Goal: Information Seeking & Learning: Learn about a topic

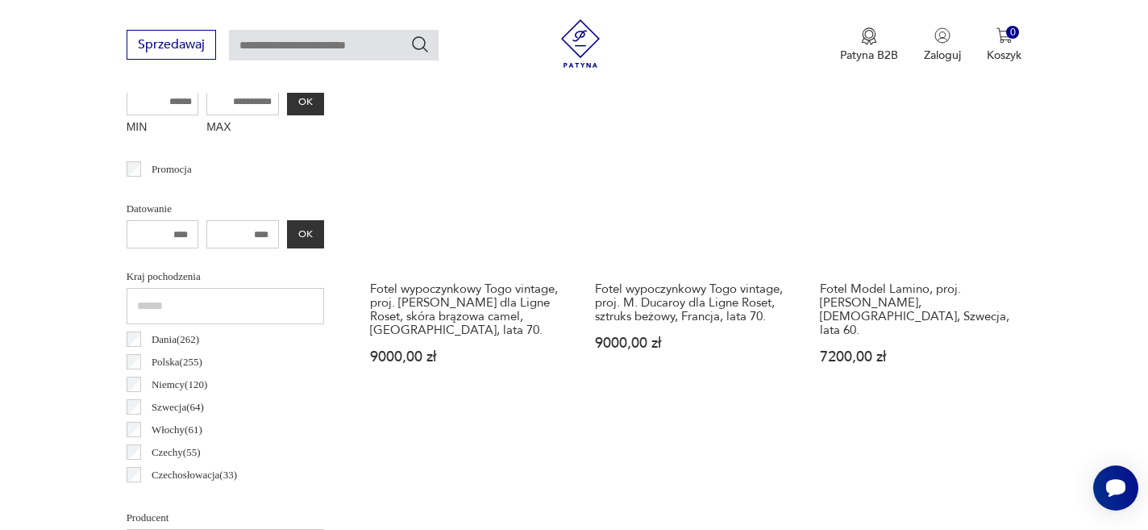
scroll to position [688, 0]
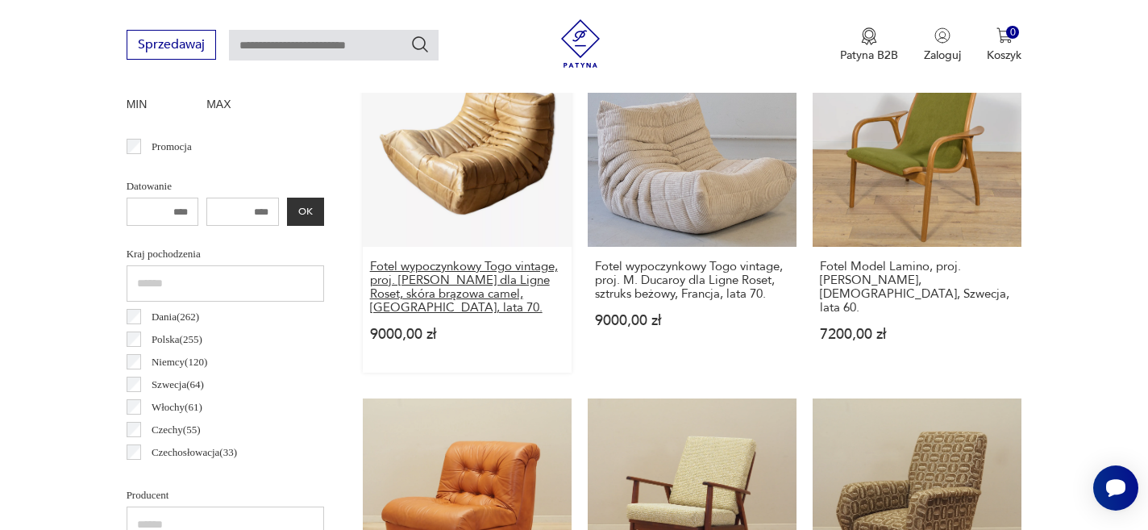
click at [475, 262] on h3 "Fotel wypoczynkowy Togo vintage, proj. [PERSON_NAME] dla Ligne Roset, skóra brą…" at bounding box center [467, 287] width 194 height 55
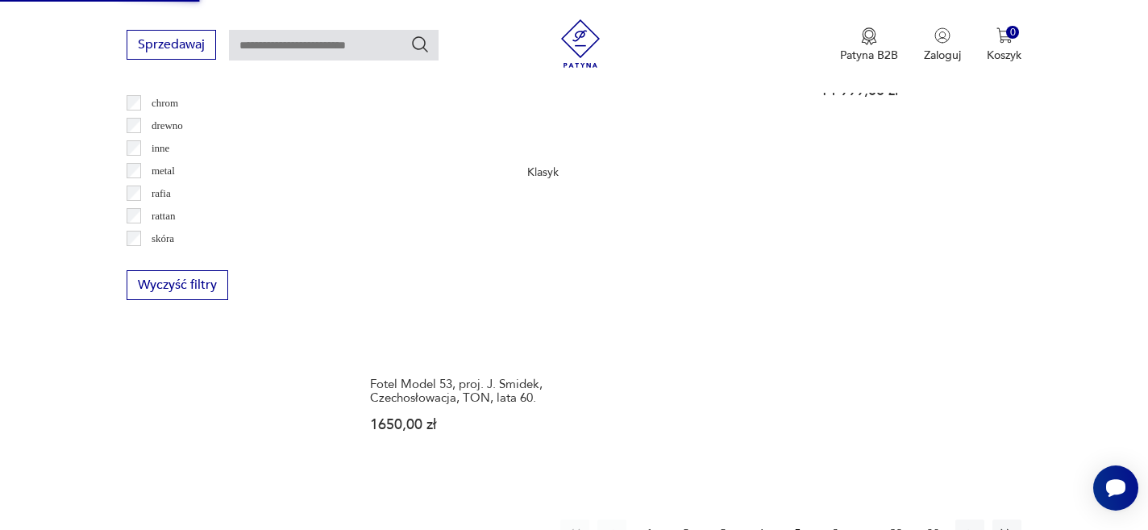
scroll to position [2356, 0]
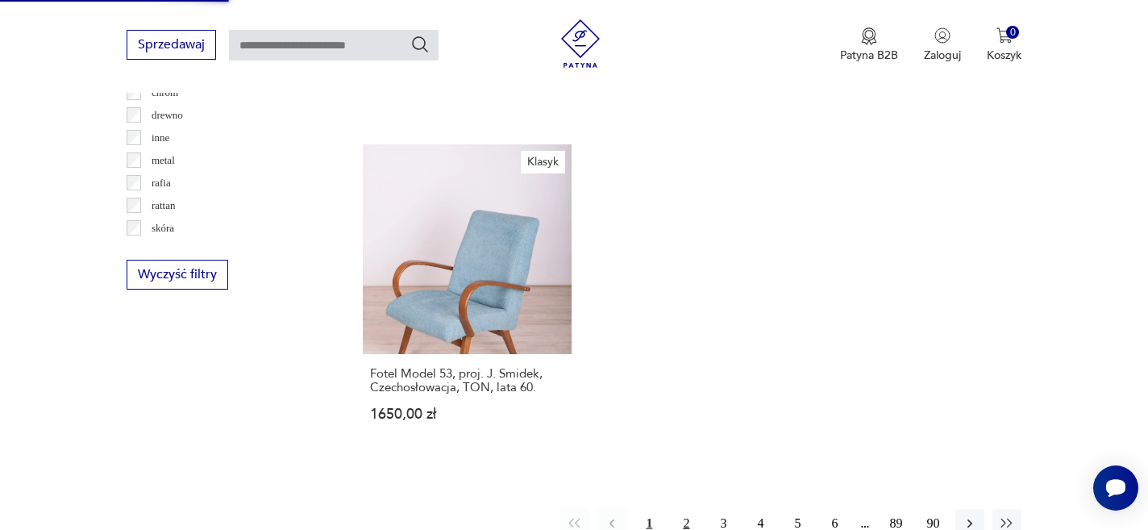
click at [685, 509] on button "2" at bounding box center [686, 523] width 29 height 29
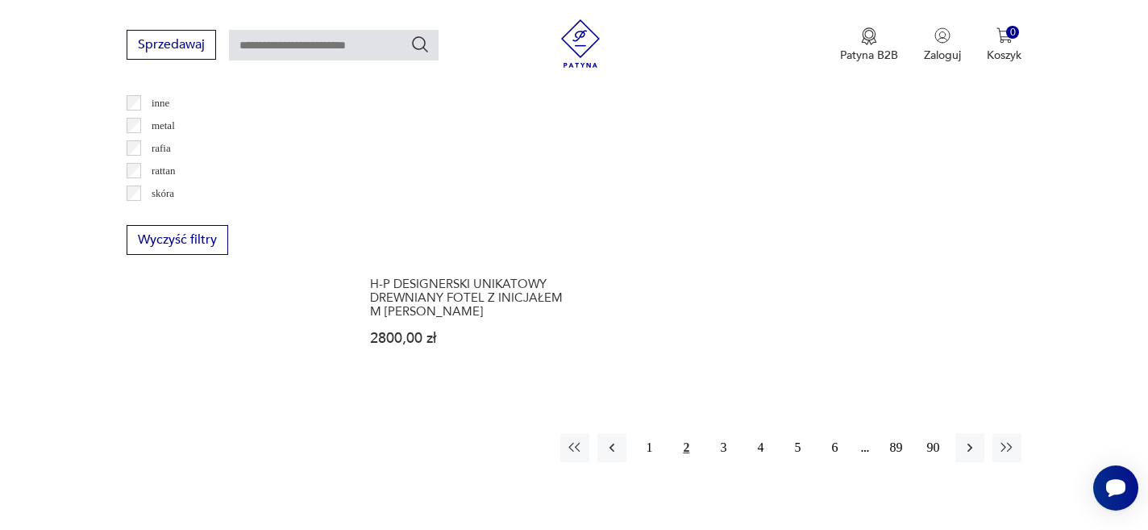
scroll to position [2480, 0]
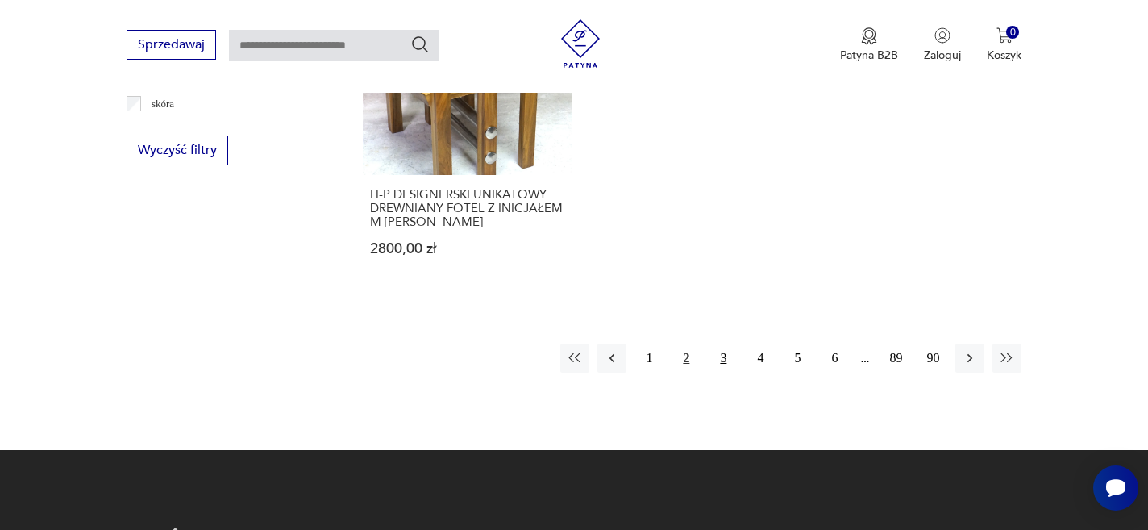
click at [725, 343] on button "3" at bounding box center [723, 357] width 29 height 29
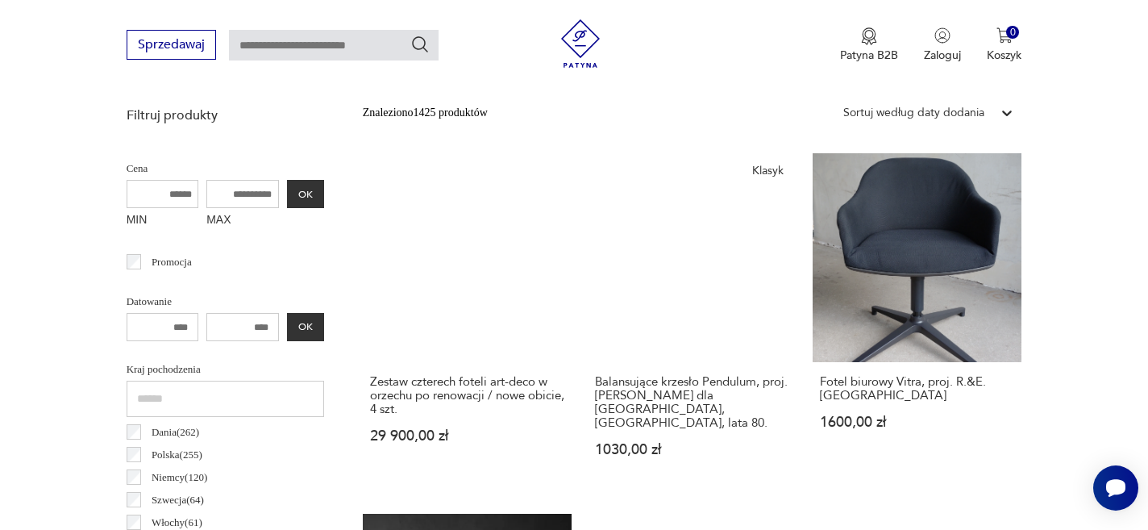
scroll to position [577, 0]
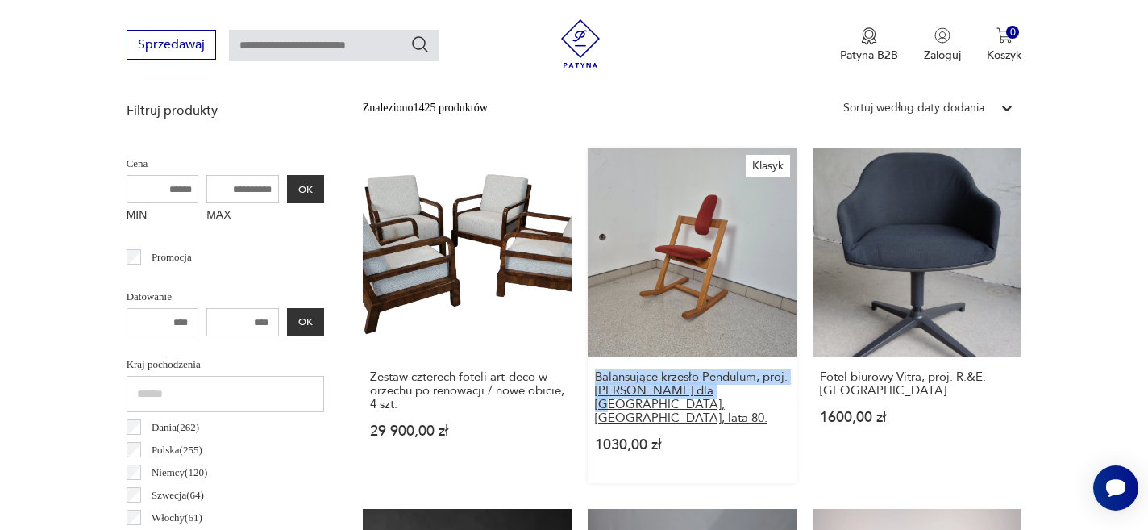
drag, startPoint x: 585, startPoint y: 375, endPoint x: 705, endPoint y: 386, distance: 120.6
copy h3 "Balansujące krzesło Pendulum, proj. [PERSON_NAME] dla Stokke"
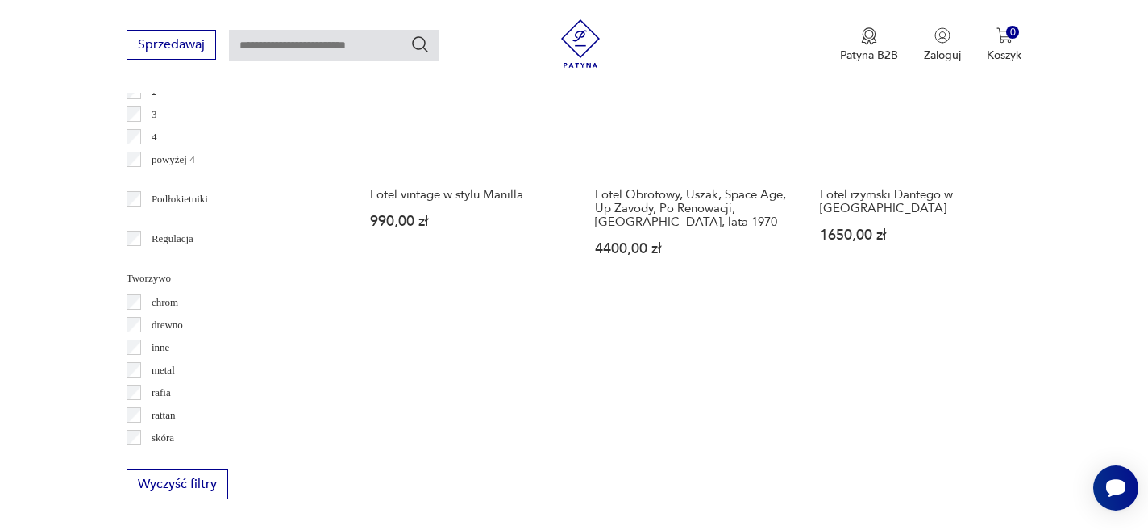
scroll to position [2321, 0]
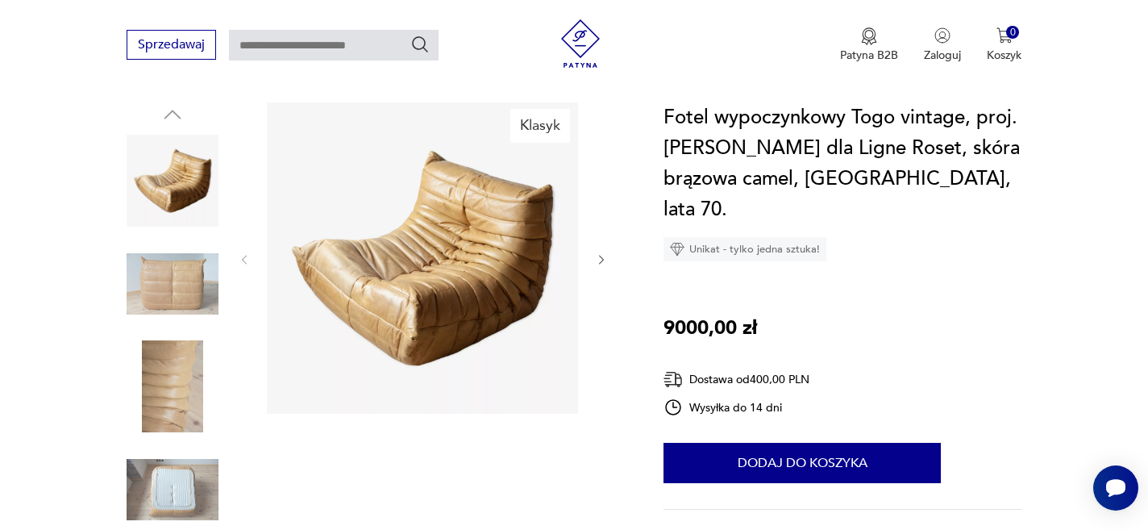
scroll to position [168, 0]
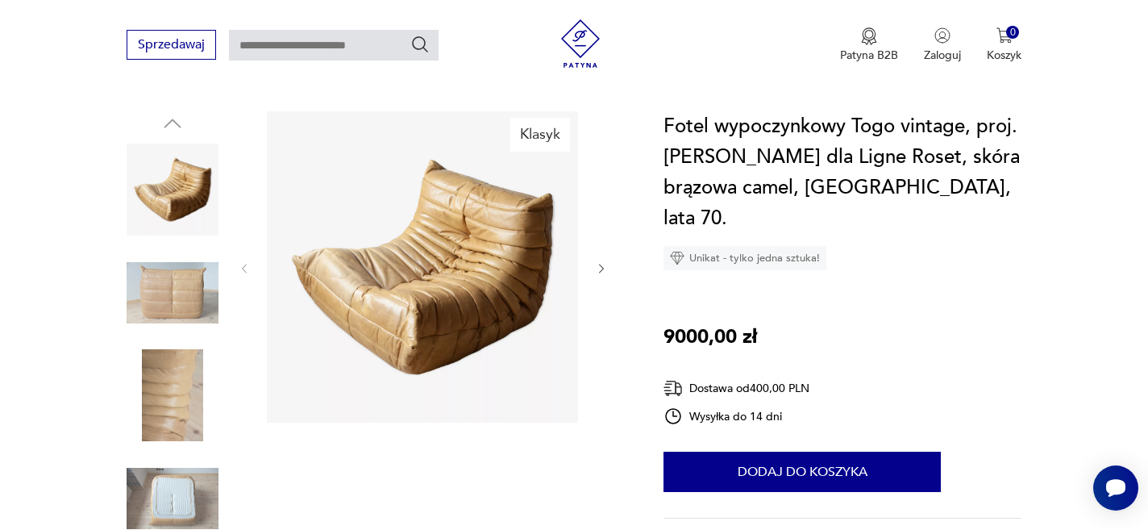
click at [488, 289] on img at bounding box center [422, 266] width 311 height 311
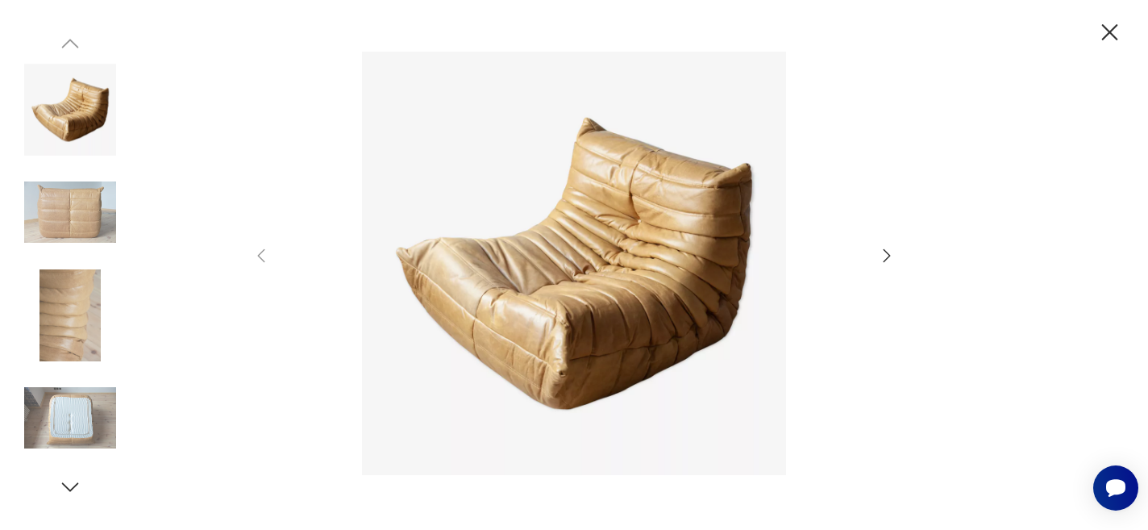
click at [0, 0] on div at bounding box center [574, 265] width 1148 height 530
click at [1105, 28] on icon "button" at bounding box center [1110, 32] width 16 height 16
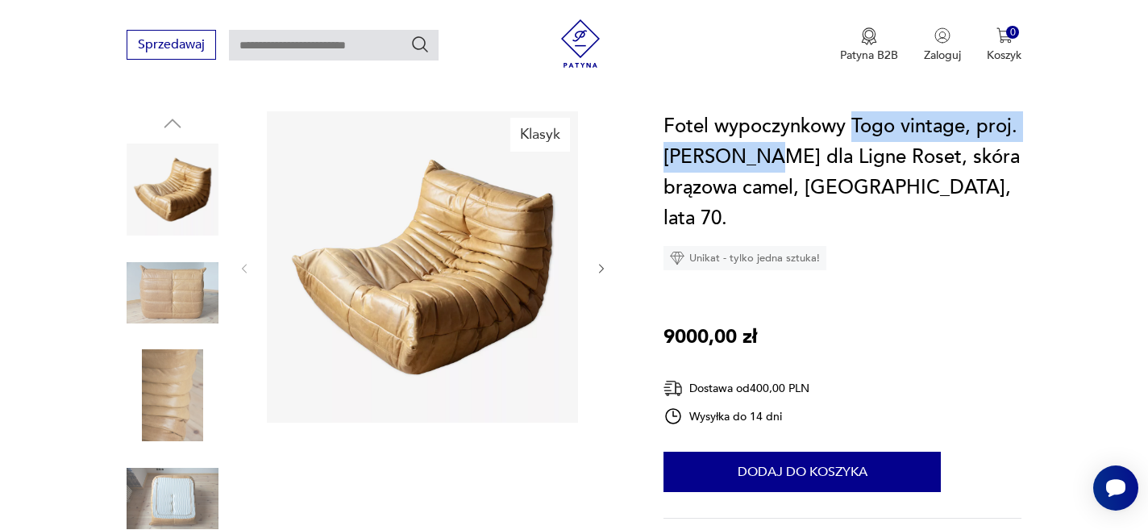
drag, startPoint x: 854, startPoint y: 109, endPoint x: 764, endPoint y: 142, distance: 96.1
click at [764, 142] on h1 "Fotel wypoczynkowy Togo vintage, proj. [PERSON_NAME] dla Ligne Roset, skóra brą…" at bounding box center [842, 172] width 358 height 123
copy h1 "Togo vintage, proj. M. Ducaroy"
